Goal: Find specific page/section: Find specific page/section

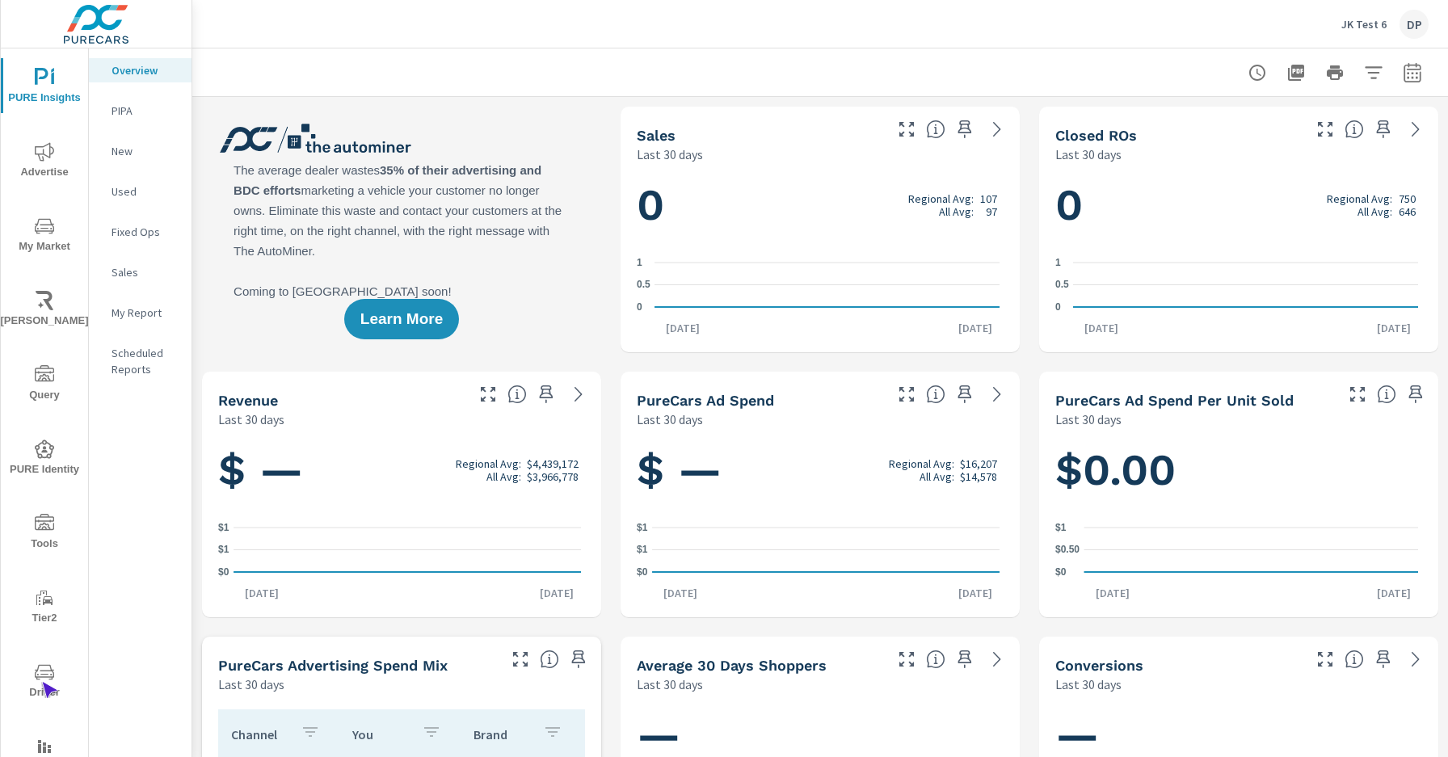
click at [41, 682] on span "Driver" at bounding box center [45, 683] width 78 height 40
